Goal: Information Seeking & Learning: Learn about a topic

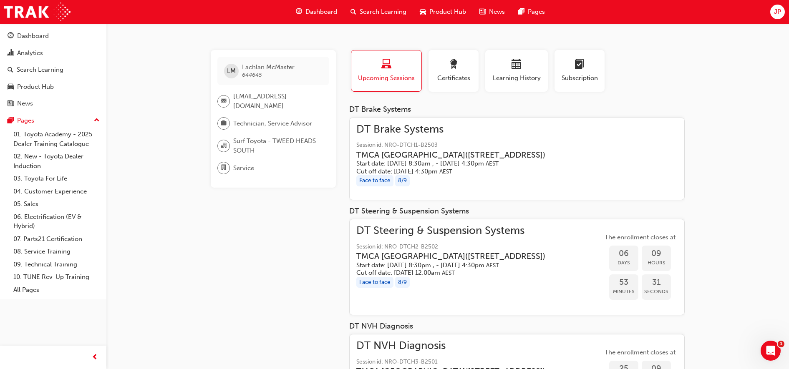
click at [319, 13] on span "Dashboard" at bounding box center [322, 12] width 32 height 10
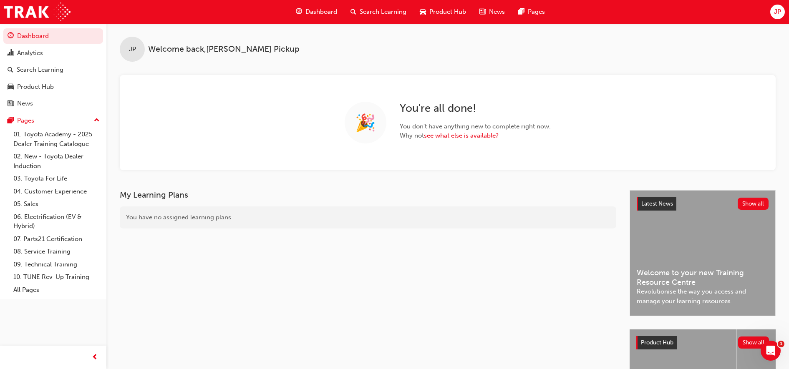
click at [311, 11] on span "Dashboard" at bounding box center [322, 12] width 32 height 10
drag, startPoint x: 291, startPoint y: 54, endPoint x: 301, endPoint y: 42, distance: 15.4
click at [291, 54] on div "JP Welcome back , [PERSON_NAME] Pickup" at bounding box center [447, 42] width 683 height 38
click at [314, 210] on div "You have no assigned learning plans" at bounding box center [368, 218] width 497 height 22
click at [263, 189] on div "JP Welcome back , [PERSON_NAME] Pickup 🎉 You ' re all done! You don ' t have an…" at bounding box center [447, 106] width 683 height 167
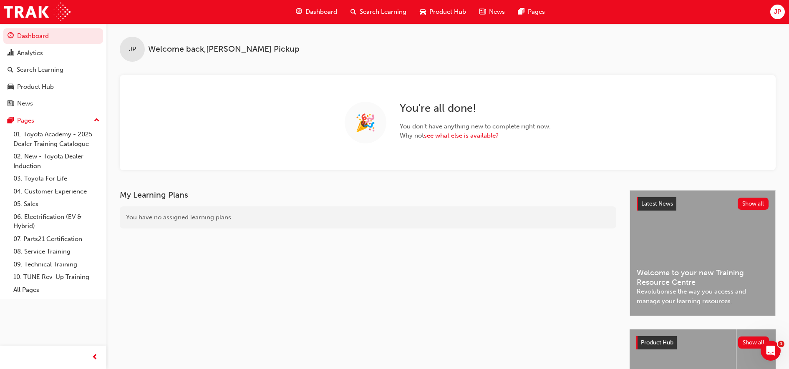
click at [384, 9] on span "Search Learning" at bounding box center [383, 12] width 47 height 10
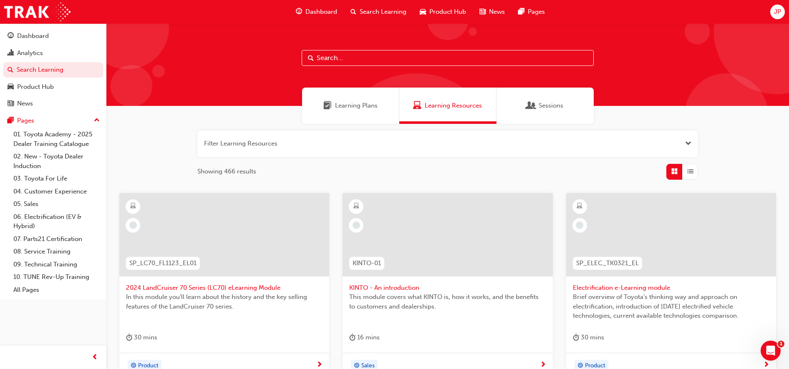
click at [355, 111] on div "Learning Plans" at bounding box center [350, 106] width 97 height 36
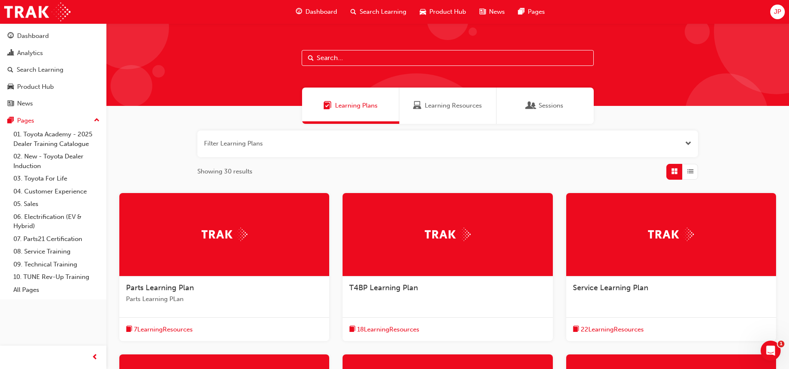
click at [386, 61] on input "text" at bounding box center [448, 58] width 292 height 16
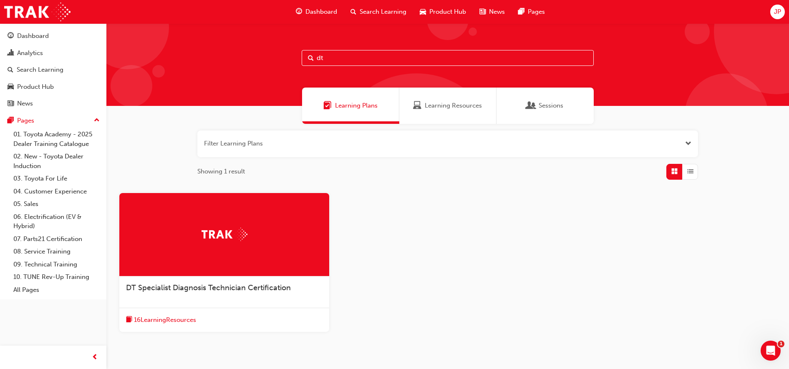
type input "dt"
click at [218, 286] on span "DT Specialist Diagnosis Technician Certification" at bounding box center [208, 287] width 165 height 9
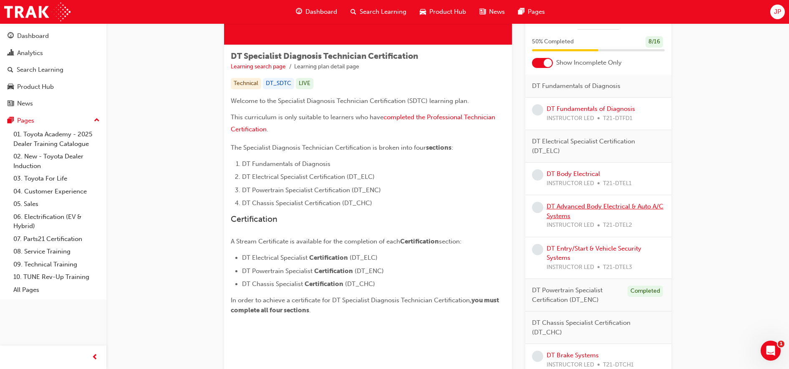
scroll to position [109, 0]
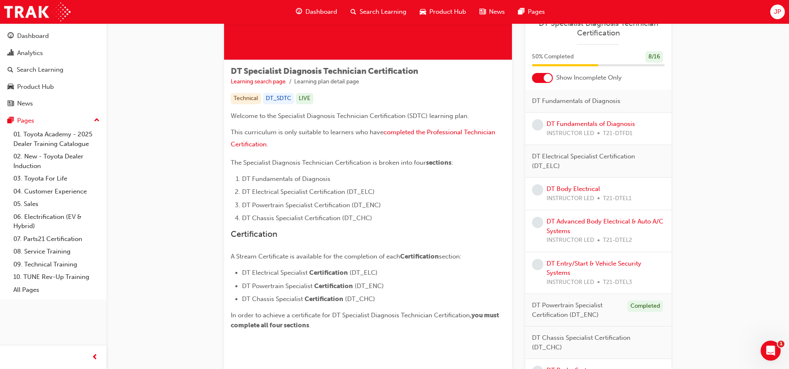
click at [542, 78] on div at bounding box center [542, 78] width 21 height 10
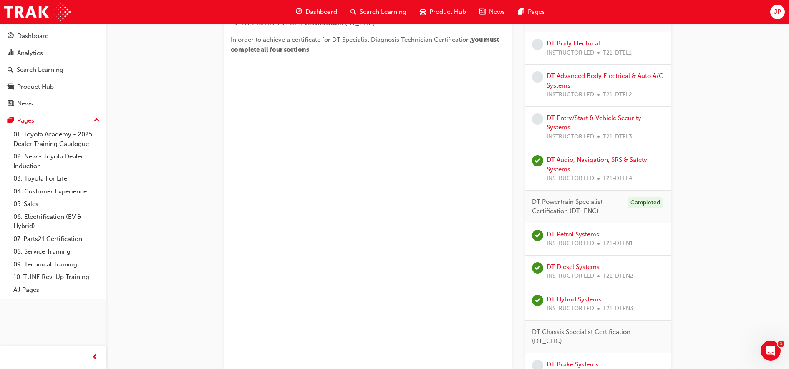
scroll to position [384, 0]
